Goal: Task Accomplishment & Management: Manage account settings

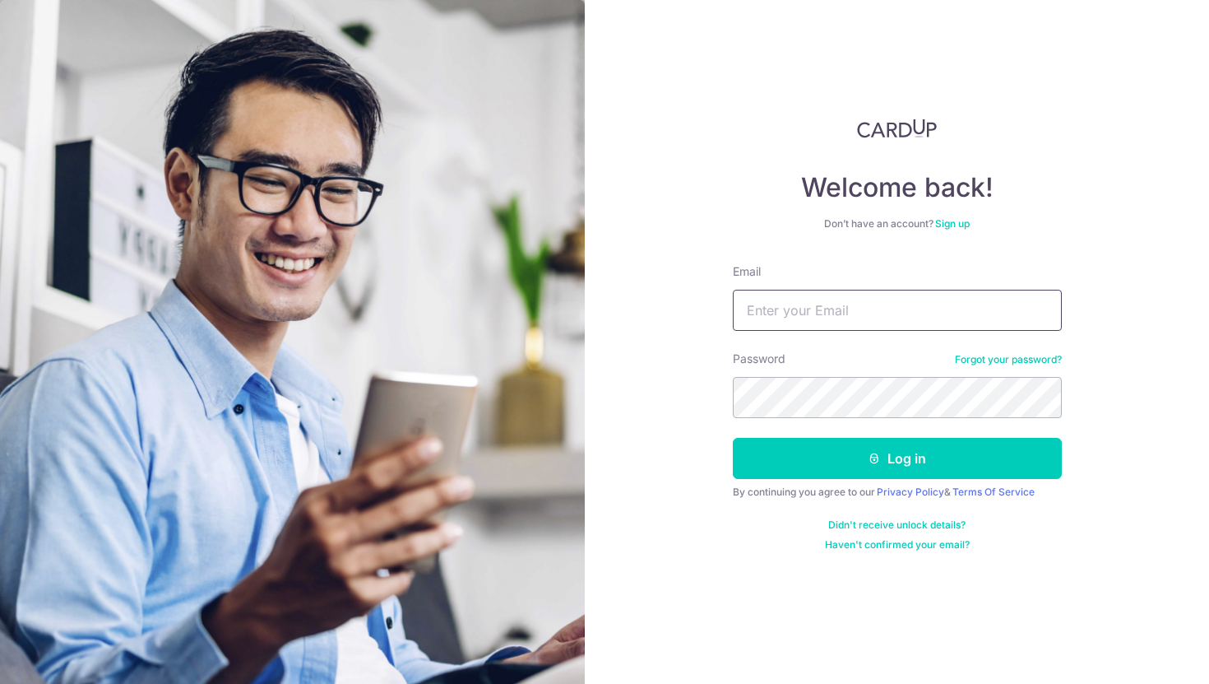
click at [816, 312] on input "Email" at bounding box center [897, 310] width 329 height 41
type input "[EMAIL_ADDRESS][DOMAIN_NAME]"
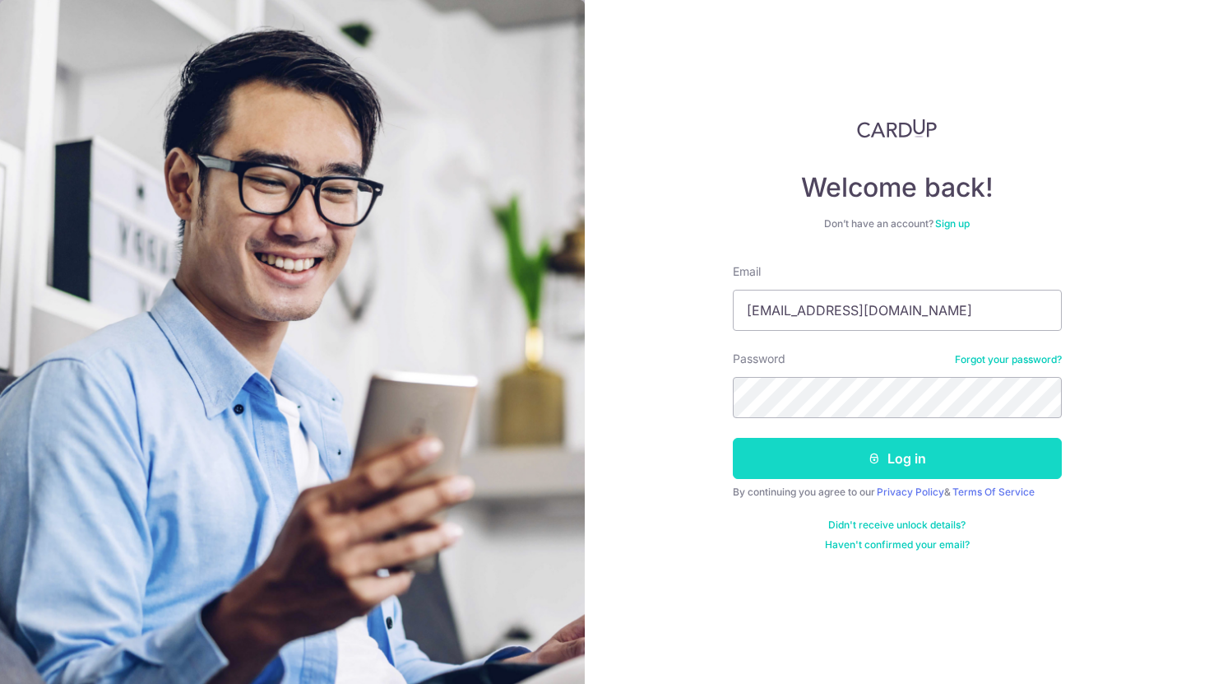
click at [887, 453] on button "Log in" at bounding box center [897, 458] width 329 height 41
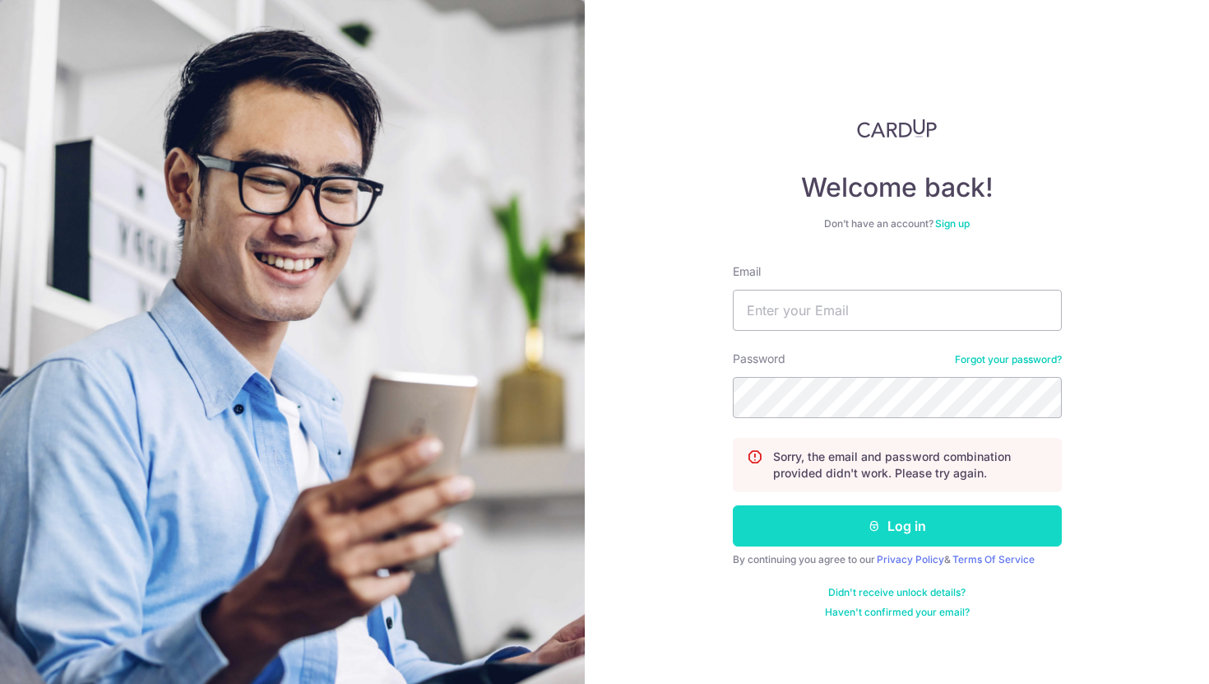
click at [899, 534] on button "Log in" at bounding box center [897, 525] width 329 height 41
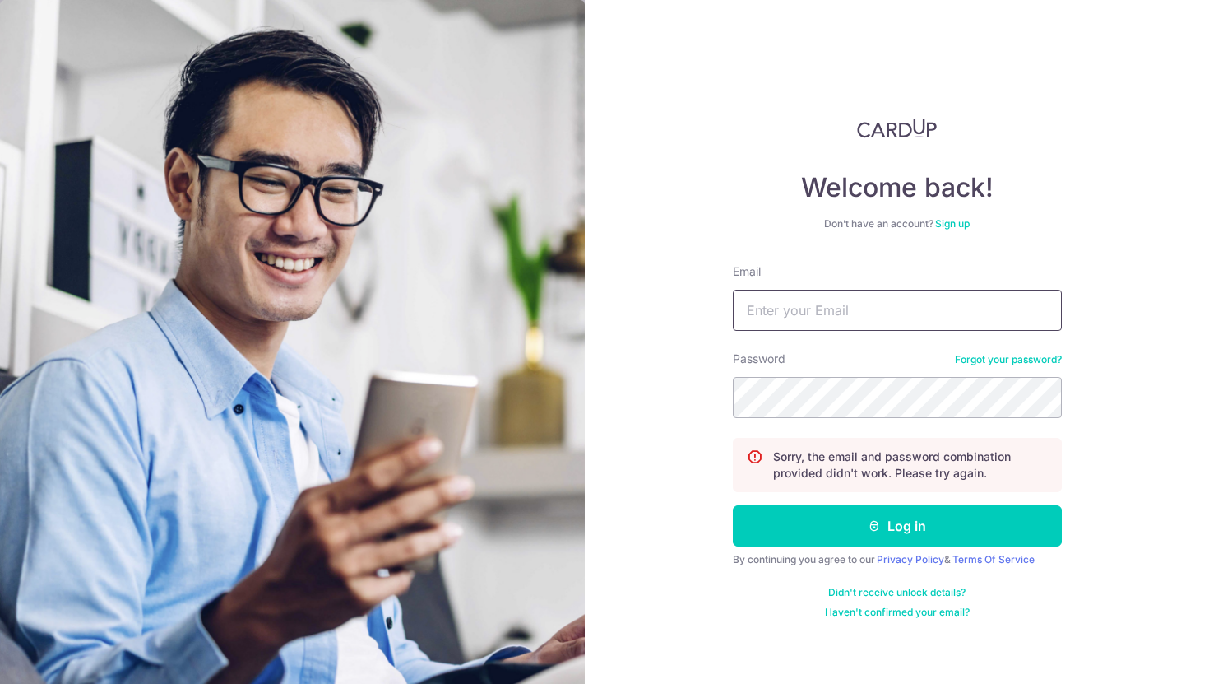
click at [869, 312] on input "Email" at bounding box center [897, 310] width 329 height 41
type input "[EMAIL_ADDRESS][DOMAIN_NAME]"
click at [1000, 363] on link "Forgot your password?" at bounding box center [1008, 359] width 107 height 13
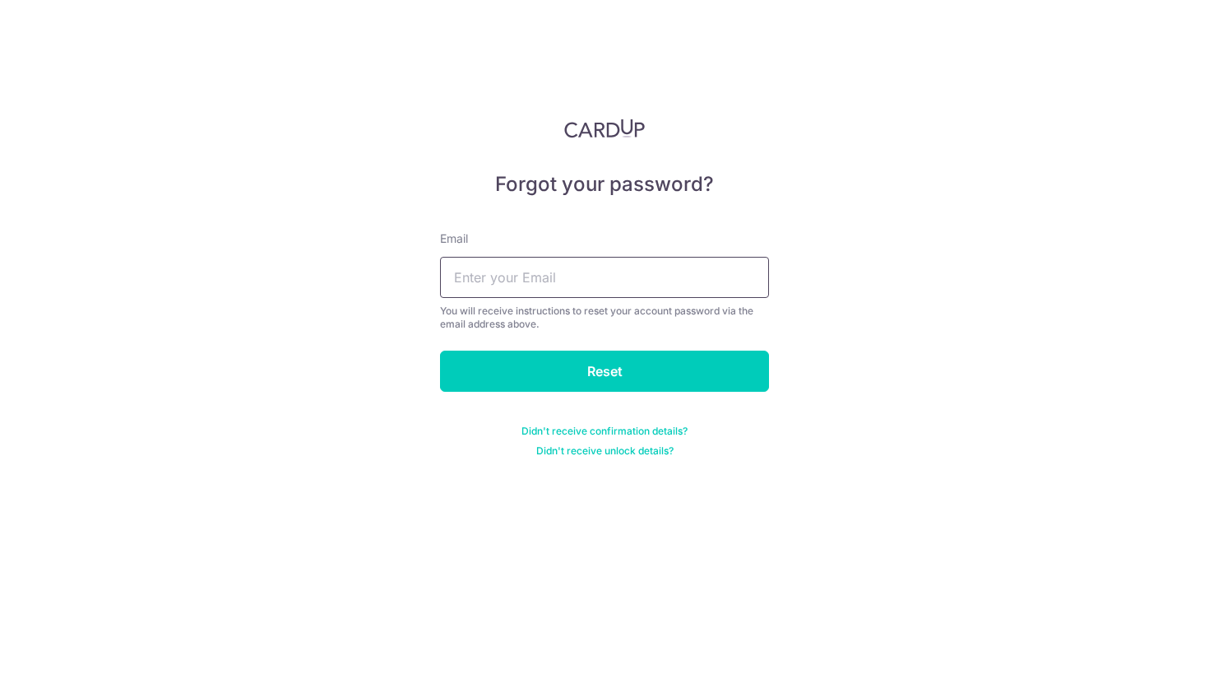
click at [641, 284] on input "text" at bounding box center [604, 277] width 329 height 41
type input "bmetehoiu@gmail.com"
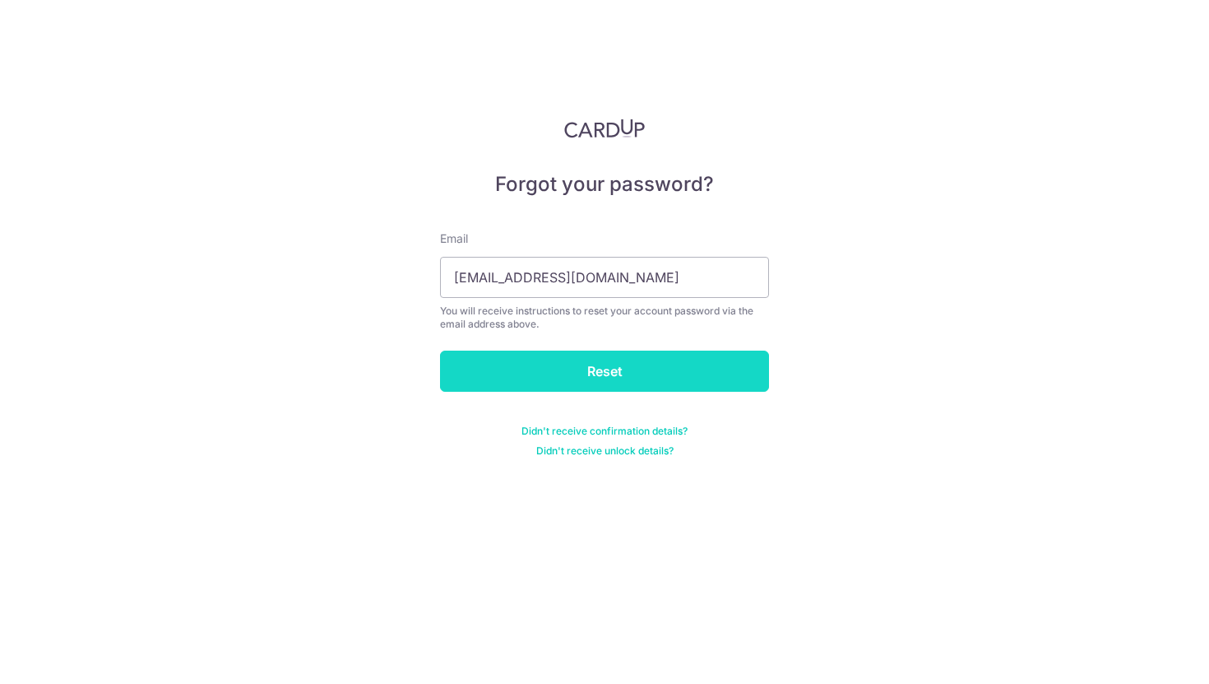
click at [639, 382] on input "Reset" at bounding box center [604, 370] width 329 height 41
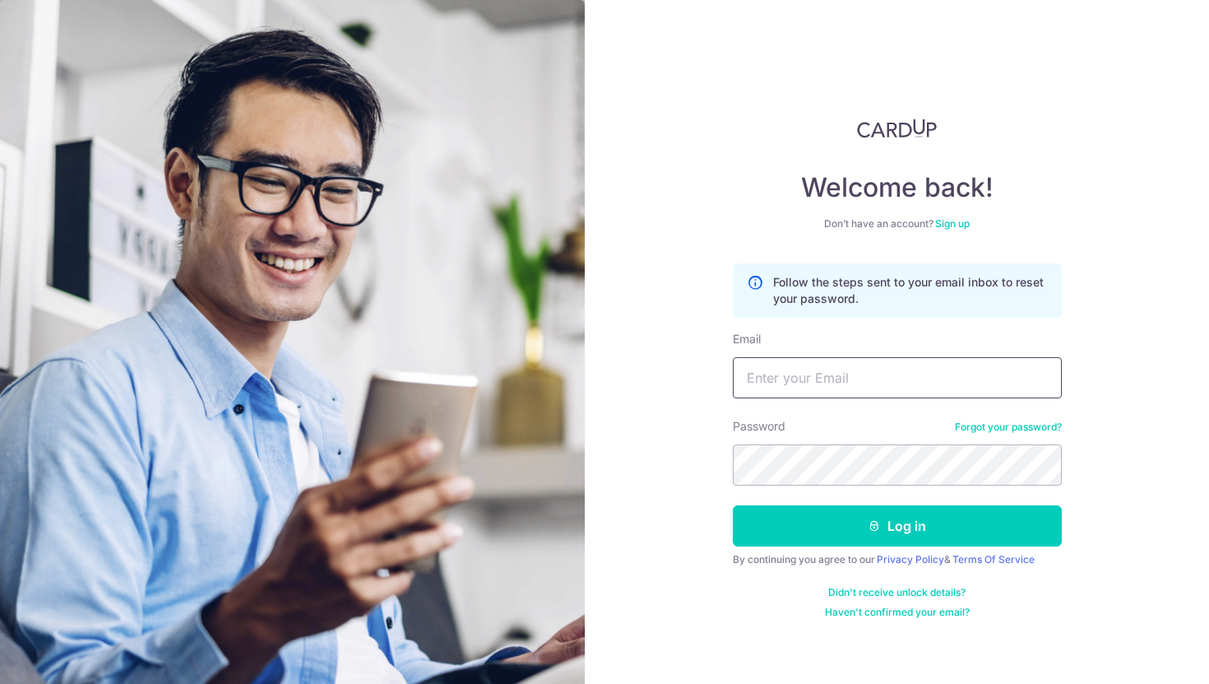
click at [965, 384] on input "Email" at bounding box center [897, 377] width 329 height 41
type input "[EMAIL_ADDRESS][DOMAIN_NAME]"
click at [1012, 424] on link "Forgot your password?" at bounding box center [1008, 426] width 107 height 13
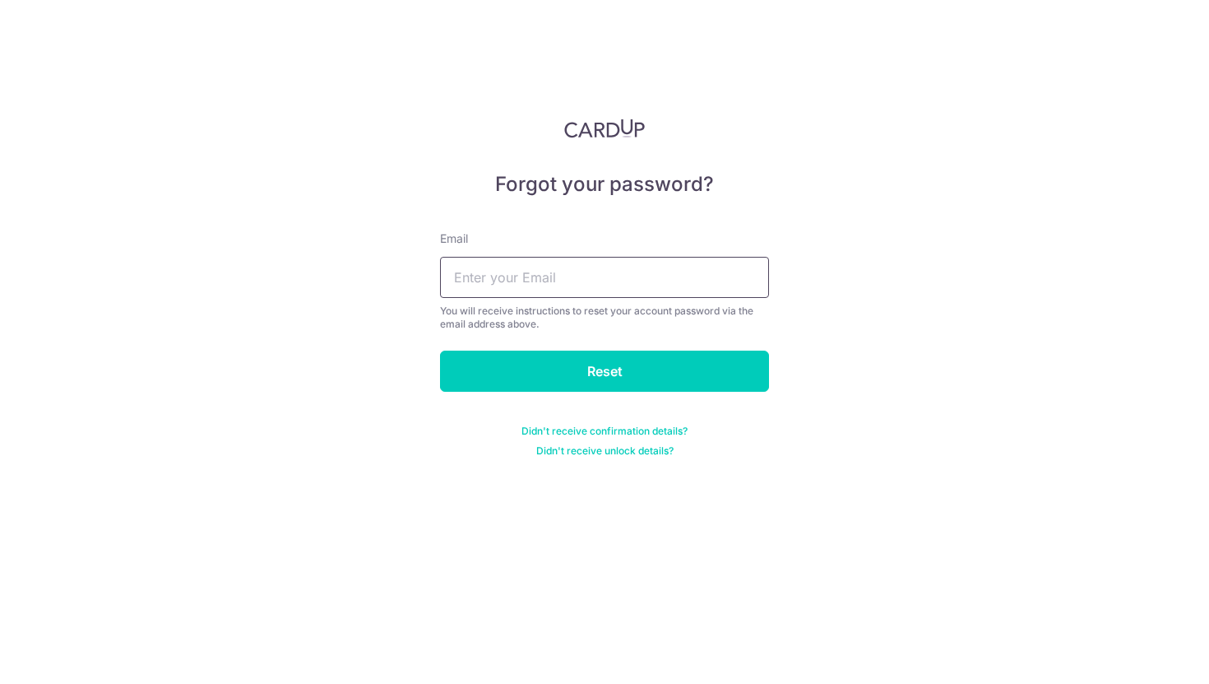
click at [649, 288] on input "text" at bounding box center [604, 277] width 329 height 41
type input "[EMAIL_ADDRESS][DOMAIN_NAME]"
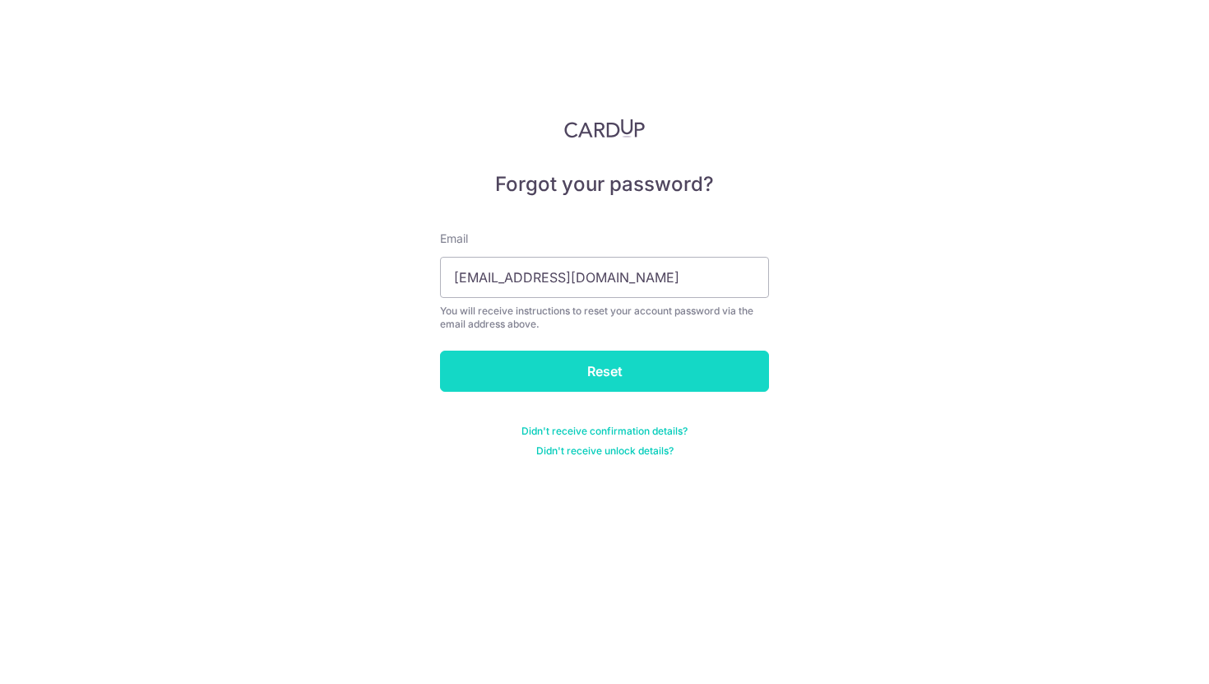
click at [605, 367] on input "Reset" at bounding box center [604, 370] width 329 height 41
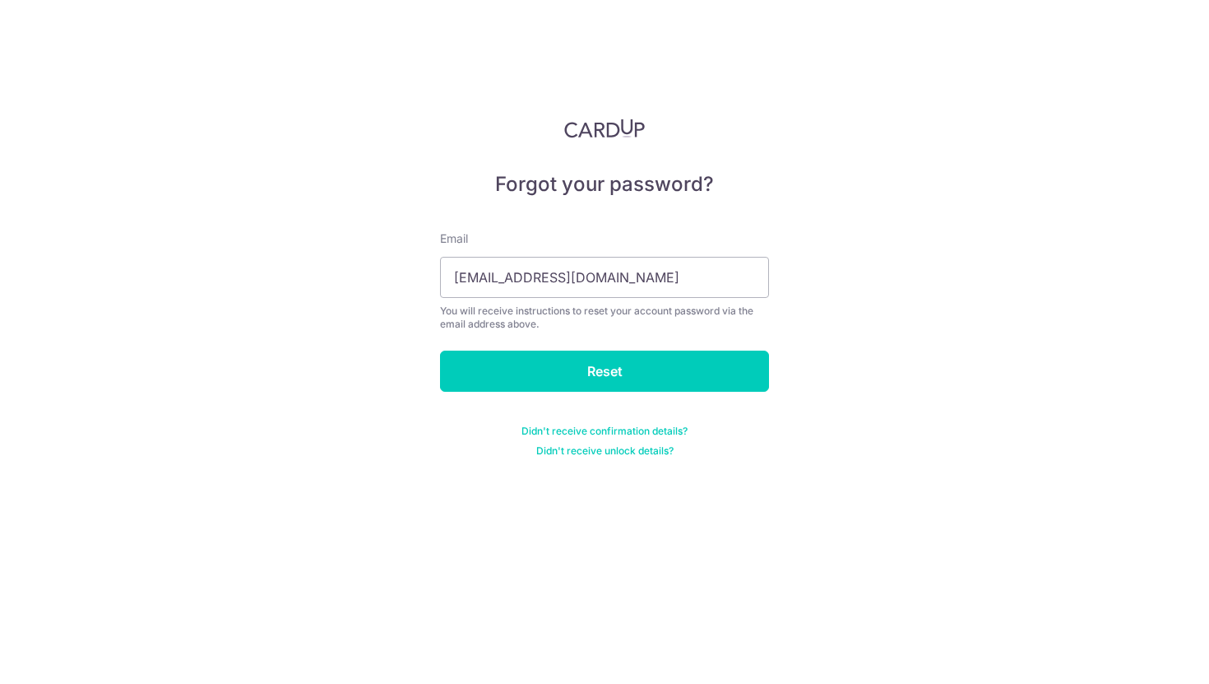
click at [604, 127] on img at bounding box center [604, 128] width 81 height 20
